Goal: Information Seeking & Learning: Learn about a topic

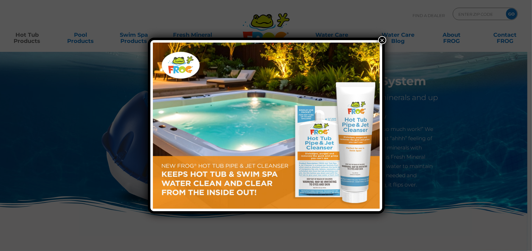
click at [378, 41] on button "×" at bounding box center [382, 40] width 8 height 8
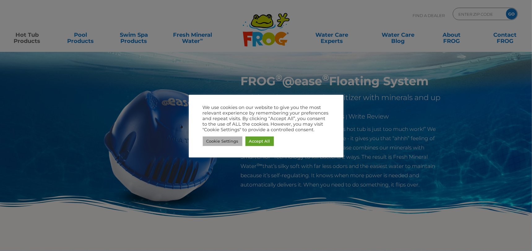
click at [218, 143] on link "Cookie Settings" at bounding box center [223, 142] width 40 height 10
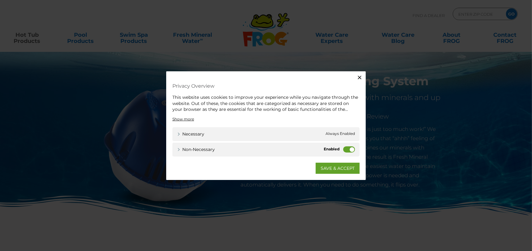
click at [352, 149] on label "Non-necessary" at bounding box center [349, 149] width 12 height 6
click at [0, 0] on input "Non-necessary" at bounding box center [0, 0] width 0 height 0
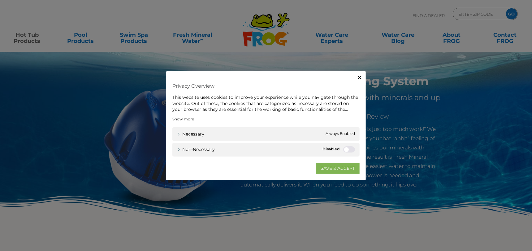
click at [350, 168] on link "SAVE & ACCEPT" at bounding box center [337, 168] width 44 height 11
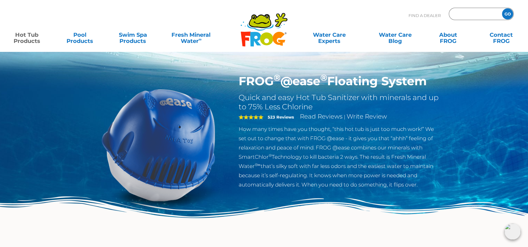
click at [456, 15] on input "Zip Code Form" at bounding box center [474, 14] width 42 height 9
type input "85142"
click at [508, 13] on input "GO" at bounding box center [507, 13] width 11 height 11
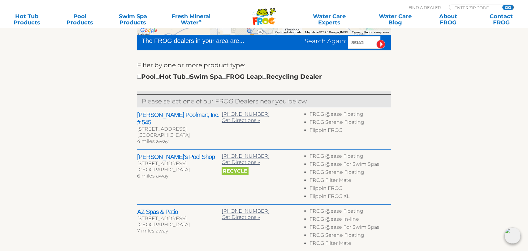
scroll to position [197, 0]
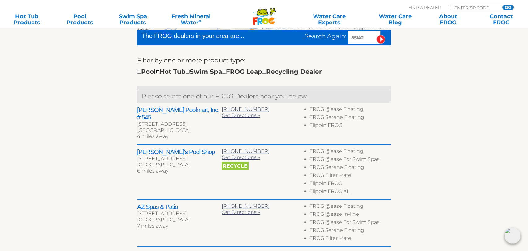
click at [160, 72] on input "checkbox" at bounding box center [158, 72] width 4 height 4
checkbox input "true"
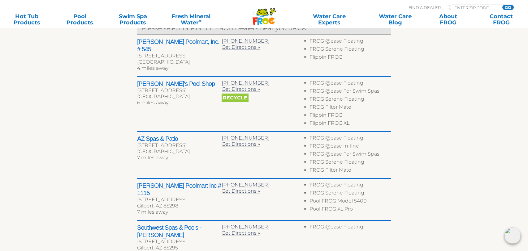
scroll to position [281, 0]
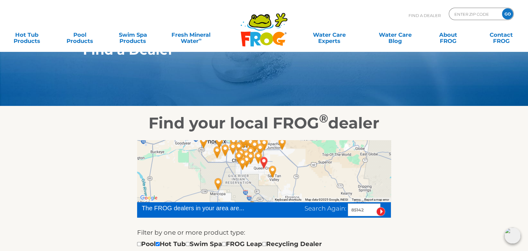
scroll to position [24, 0]
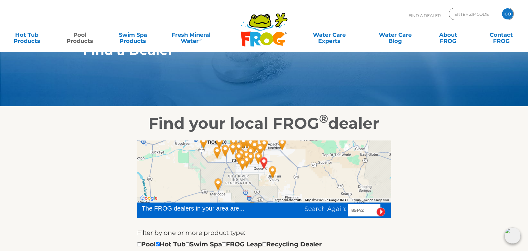
click at [76, 38] on link "Pool Products" at bounding box center [79, 35] width 41 height 12
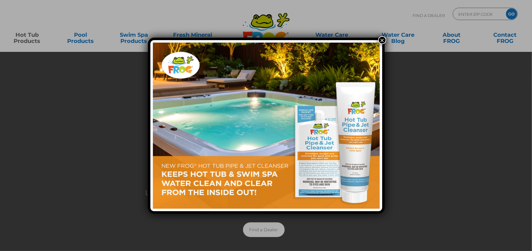
click at [384, 42] on button "×" at bounding box center [382, 40] width 8 height 8
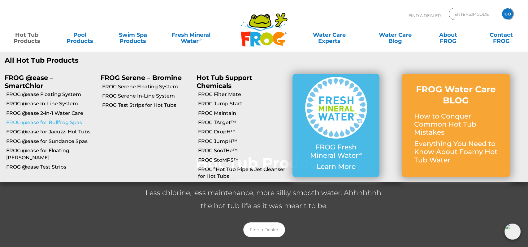
click at [77, 122] on link "FROG @ease for Bullfrog Spas" at bounding box center [51, 122] width 90 height 7
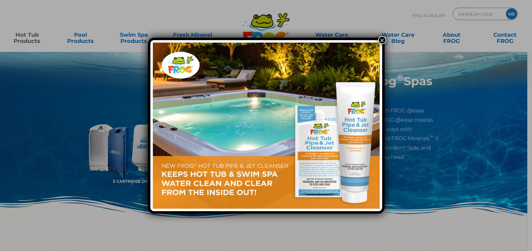
click at [380, 41] on button "×" at bounding box center [382, 40] width 8 height 8
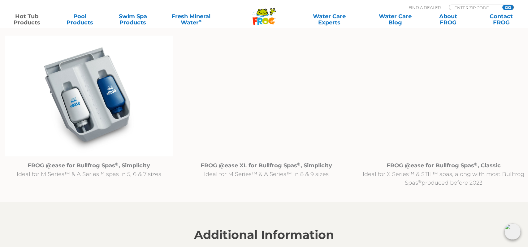
scroll to position [647, 0]
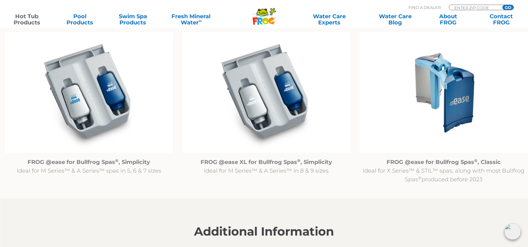
click at [111, 122] on img at bounding box center [89, 92] width 168 height 121
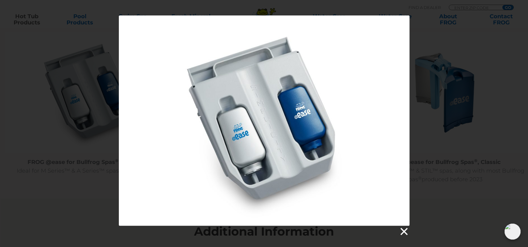
click at [404, 232] on link at bounding box center [403, 231] width 9 height 9
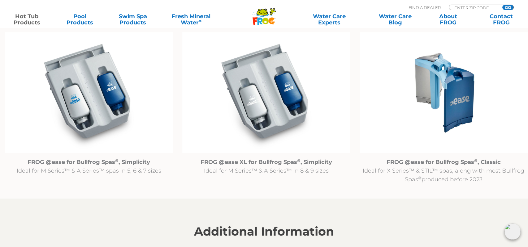
click at [101, 83] on img at bounding box center [89, 92] width 168 height 121
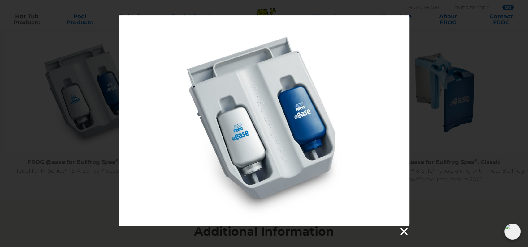
click at [405, 231] on link at bounding box center [403, 231] width 9 height 9
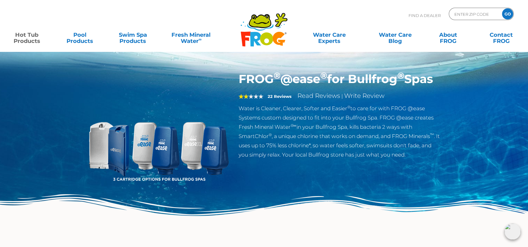
scroll to position [0, 0]
